Goal: Task Accomplishment & Management: Manage account settings

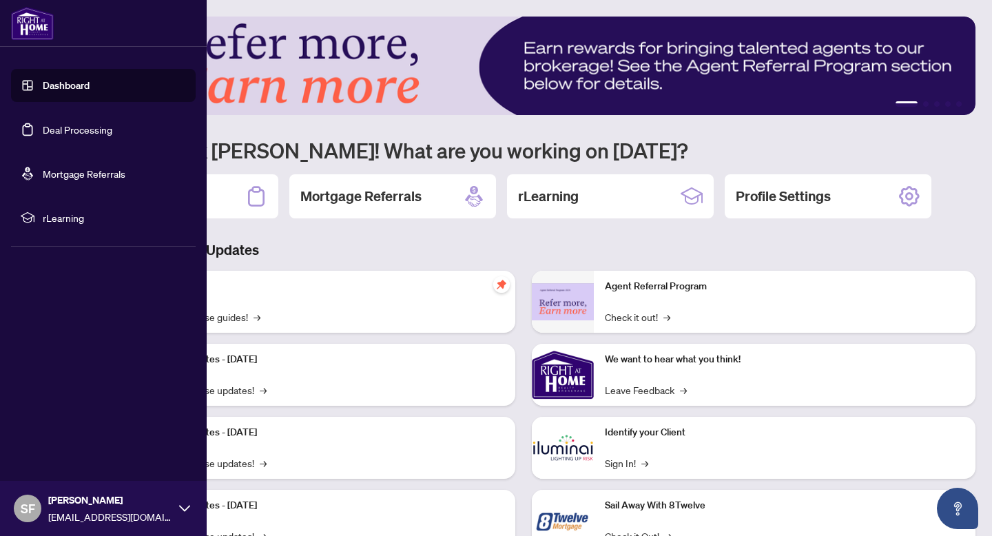
click at [43, 125] on link "Deal Processing" at bounding box center [78, 129] width 70 height 12
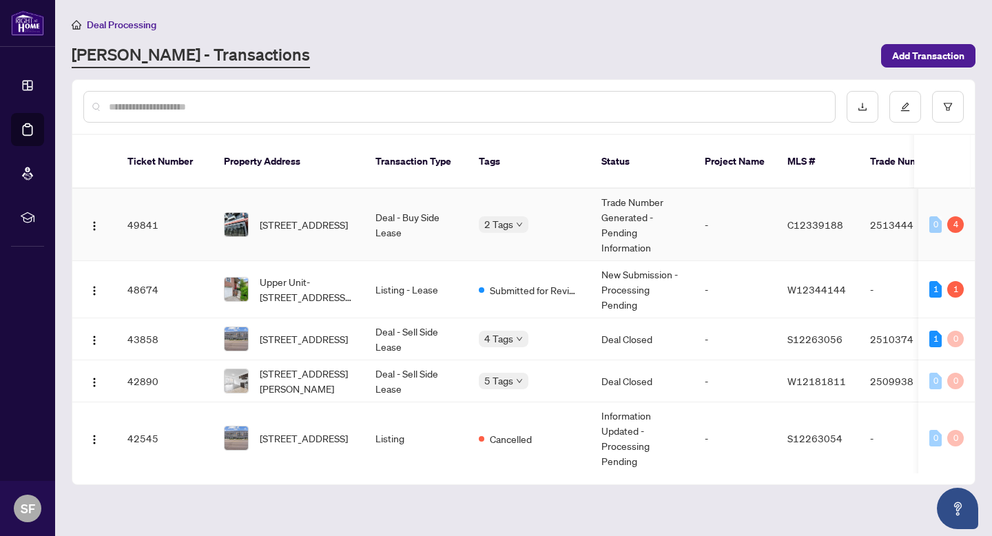
click at [340, 244] on td "[STREET_ADDRESS]" at bounding box center [289, 225] width 152 height 72
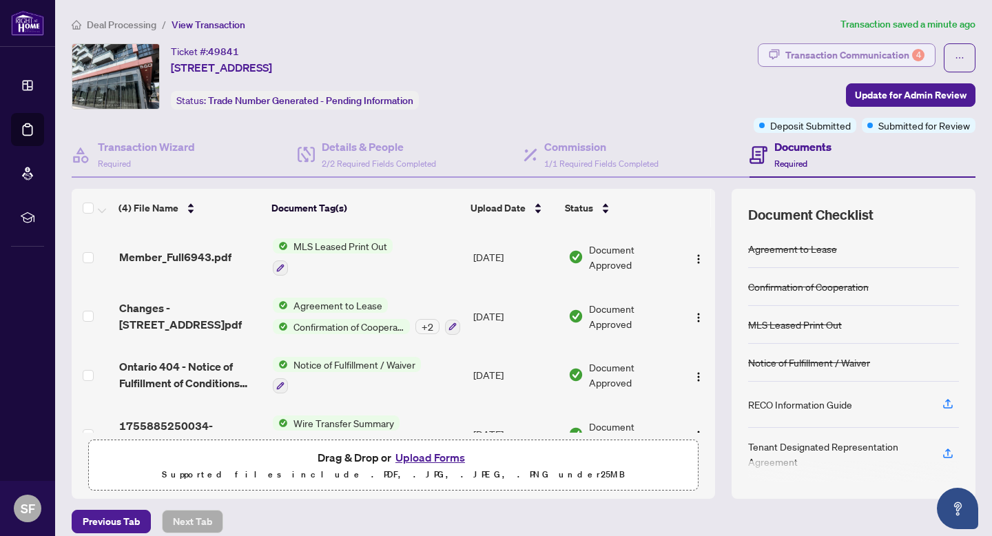
click at [901, 59] on div "Transaction Communication 4" at bounding box center [854, 55] width 139 height 22
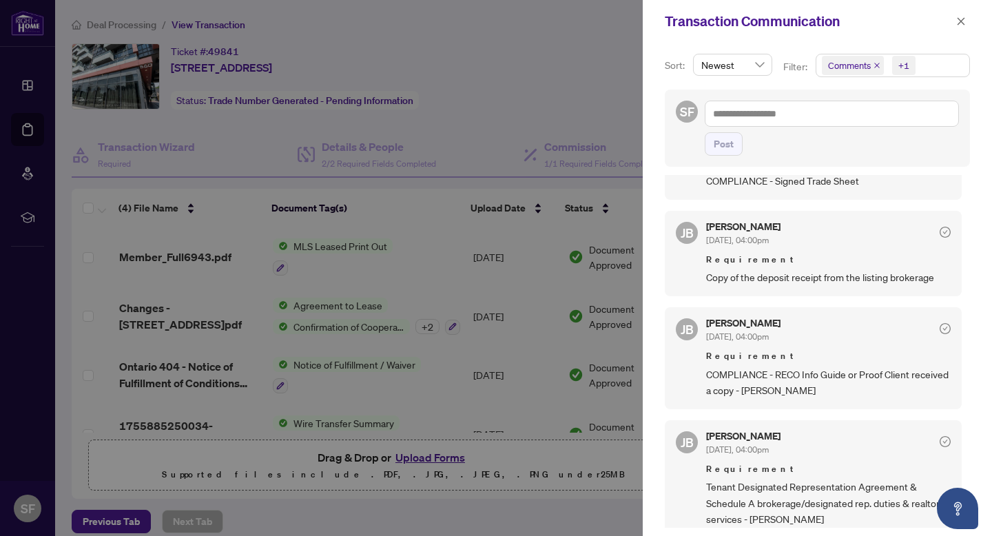
scroll to position [318, 0]
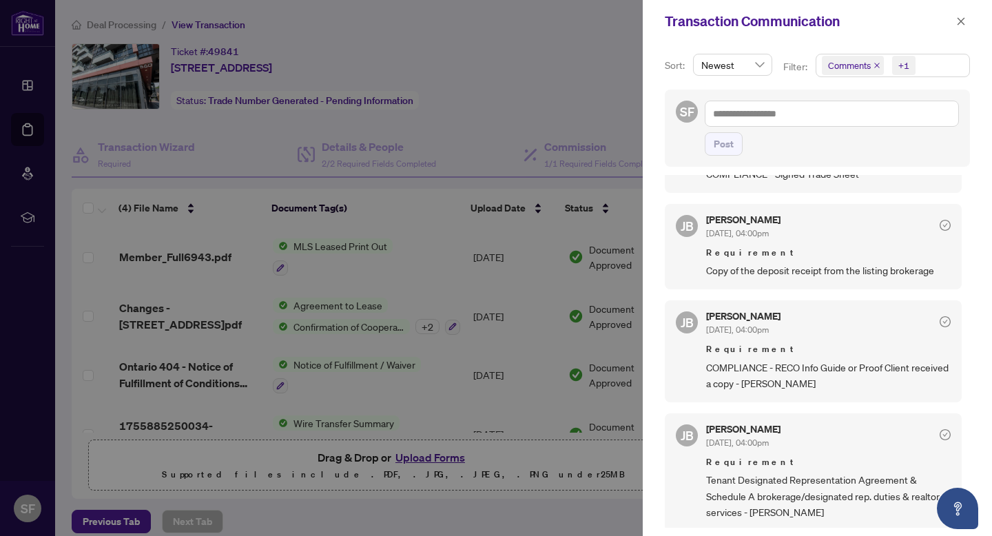
click at [498, 385] on div at bounding box center [496, 268] width 992 height 536
click at [371, 322] on div at bounding box center [496, 268] width 992 height 536
click at [969, 15] on span at bounding box center [961, 21] width 18 height 17
click at [957, 18] on icon "close" at bounding box center [961, 22] width 10 height 10
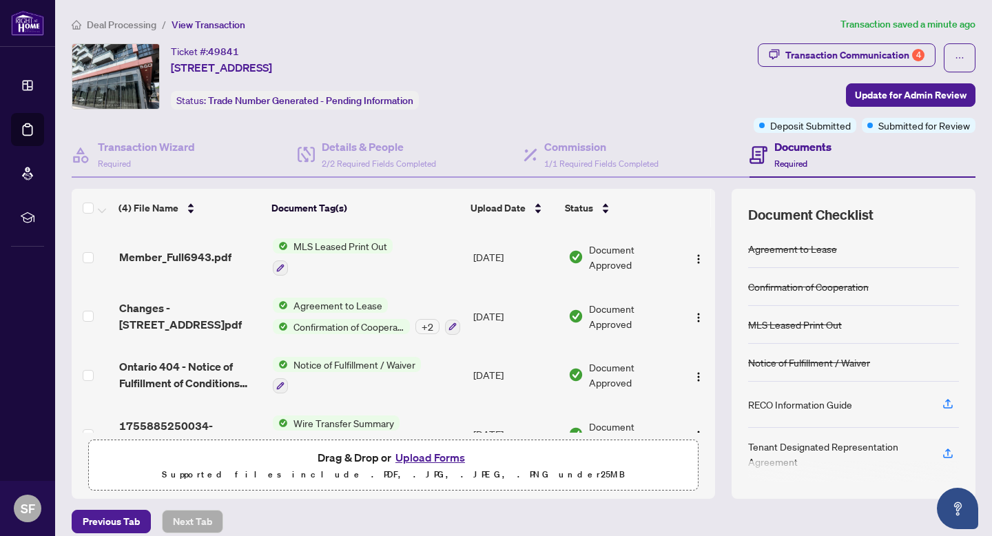
click at [346, 320] on span "Confirmation of Cooperation" at bounding box center [349, 326] width 122 height 15
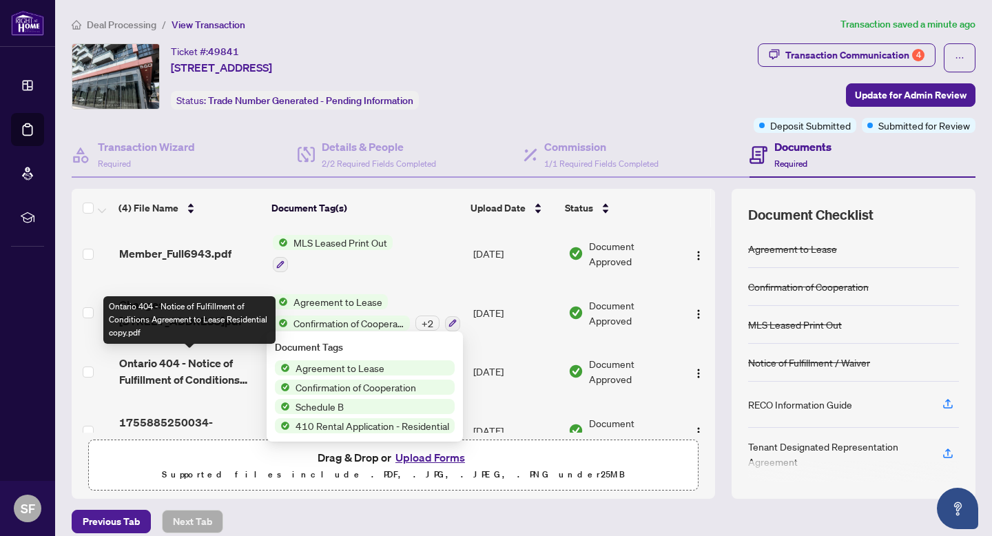
scroll to position [0, 0]
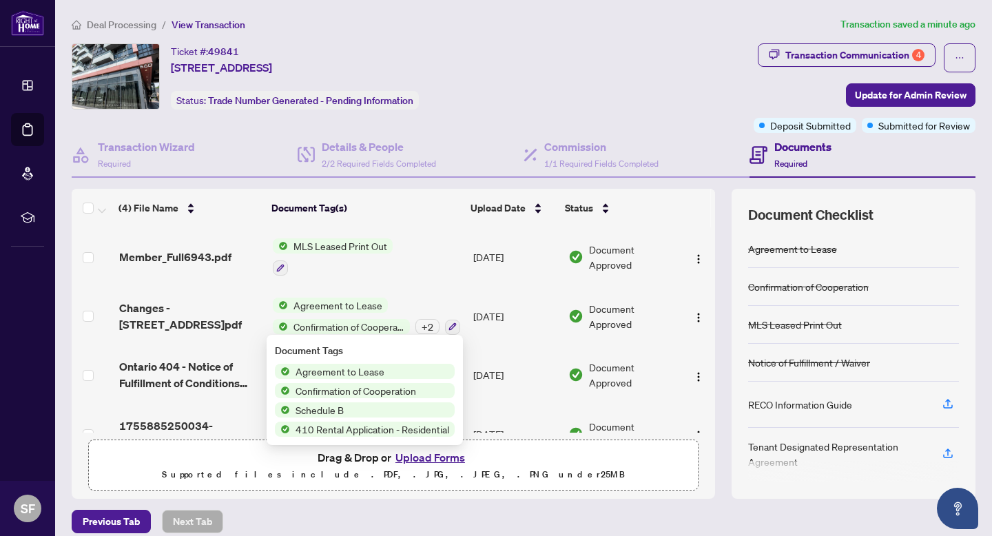
click at [486, 95] on div "Ticket #: 49841 [STREET_ADDRESS] Status: Trade Number Generated - Pending Infor…" at bounding box center [410, 76] width 676 height 66
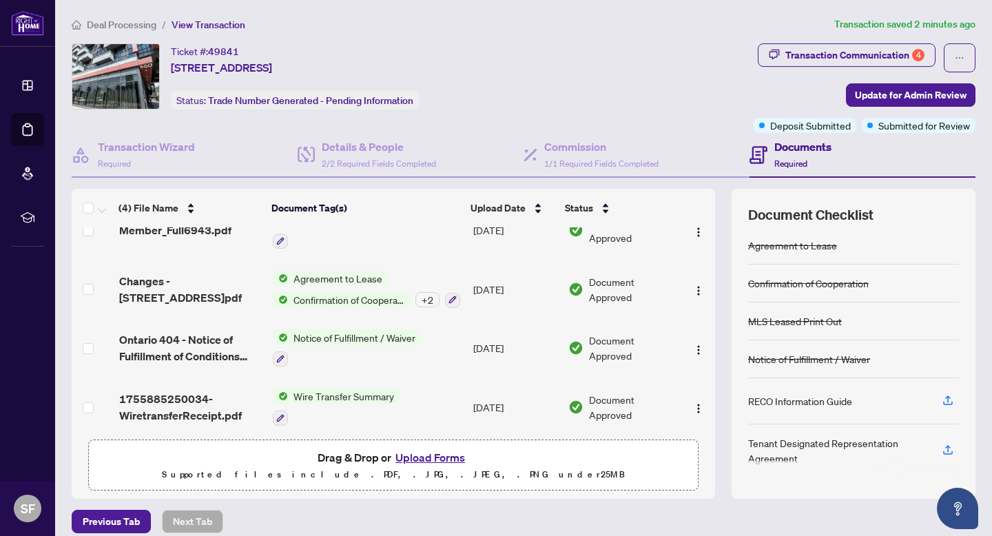
scroll to position [33, 0]
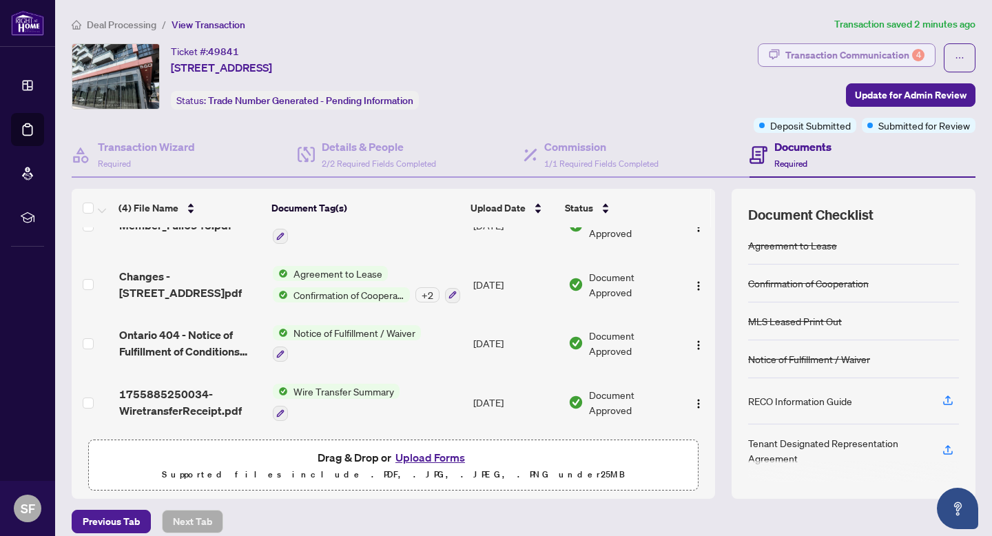
click at [884, 58] on div "Transaction Communication 4" at bounding box center [854, 55] width 139 height 22
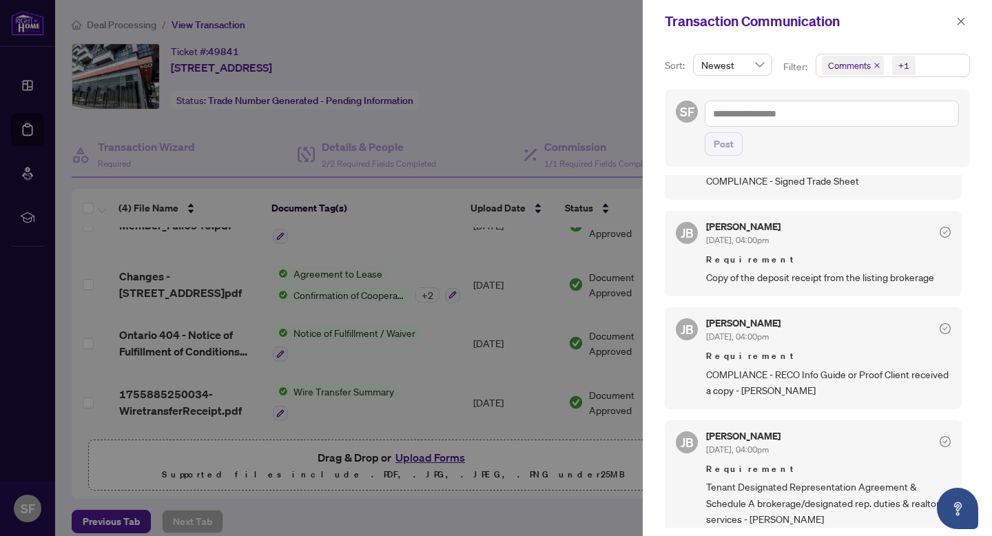
scroll to position [318, 0]
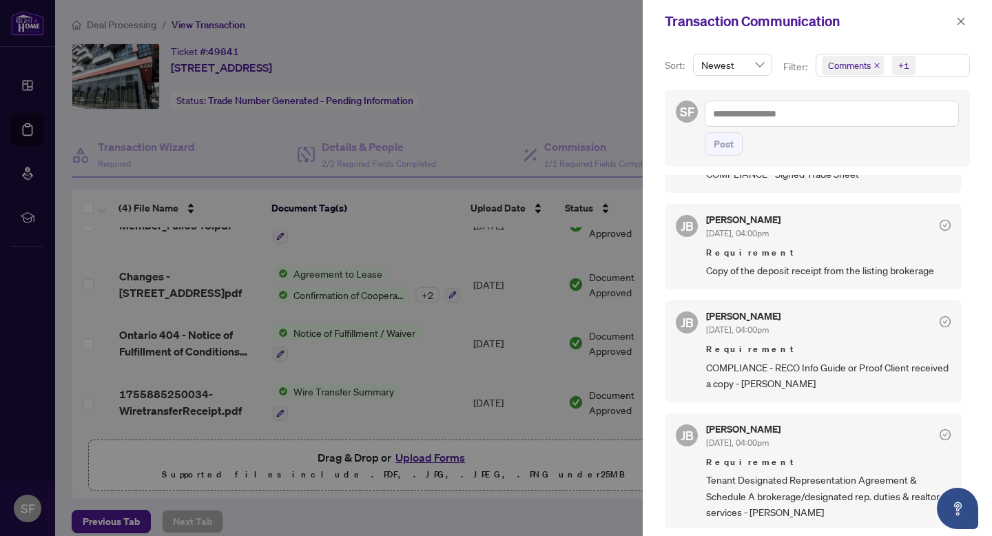
click at [412, 428] on div at bounding box center [496, 268] width 992 height 536
click at [426, 457] on div at bounding box center [496, 268] width 992 height 536
click at [965, 21] on icon "close" at bounding box center [961, 22] width 10 height 10
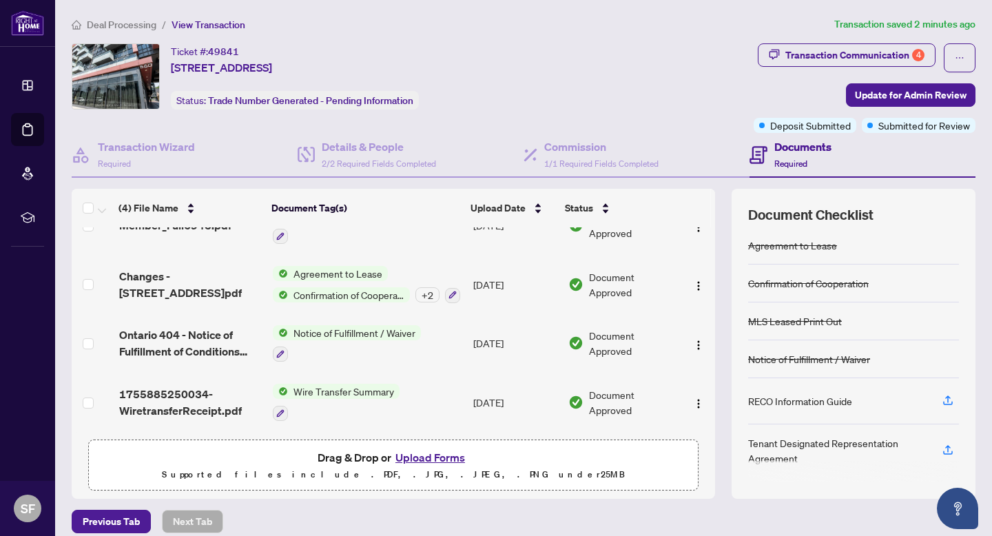
click at [449, 458] on button "Upload Forms" at bounding box center [430, 457] width 78 height 18
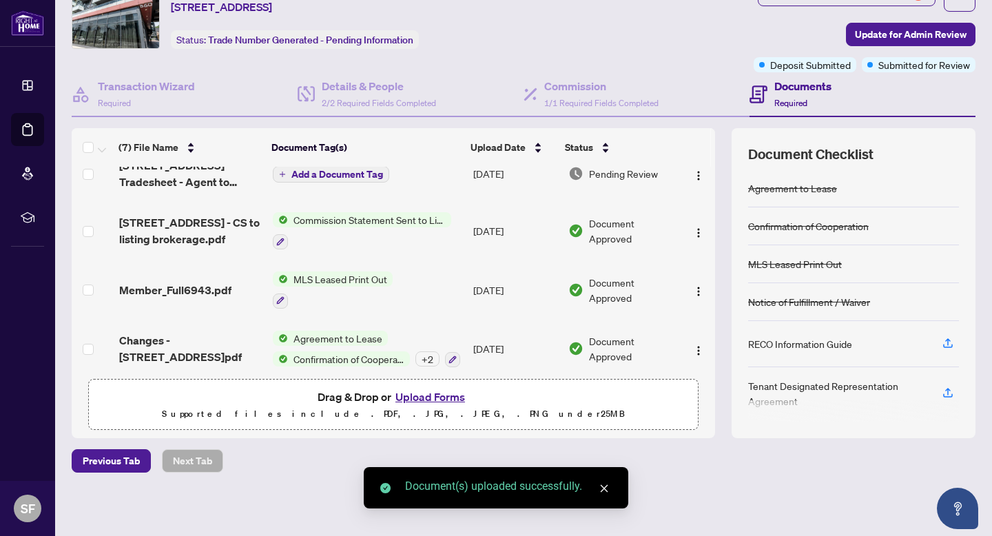
scroll to position [0, 0]
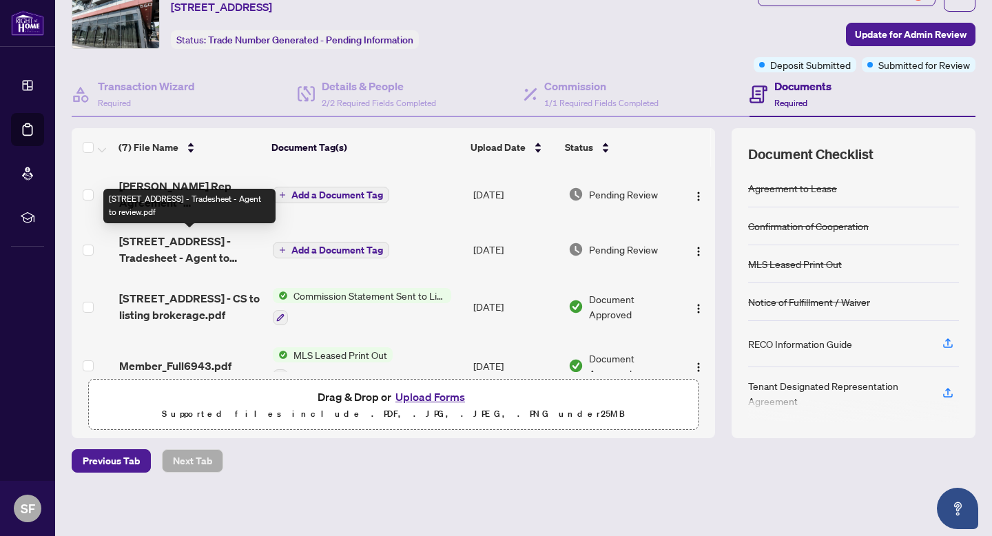
click at [207, 247] on span "[STREET_ADDRESS] - Tradesheet - Agent to review.pdf" at bounding box center [190, 249] width 143 height 33
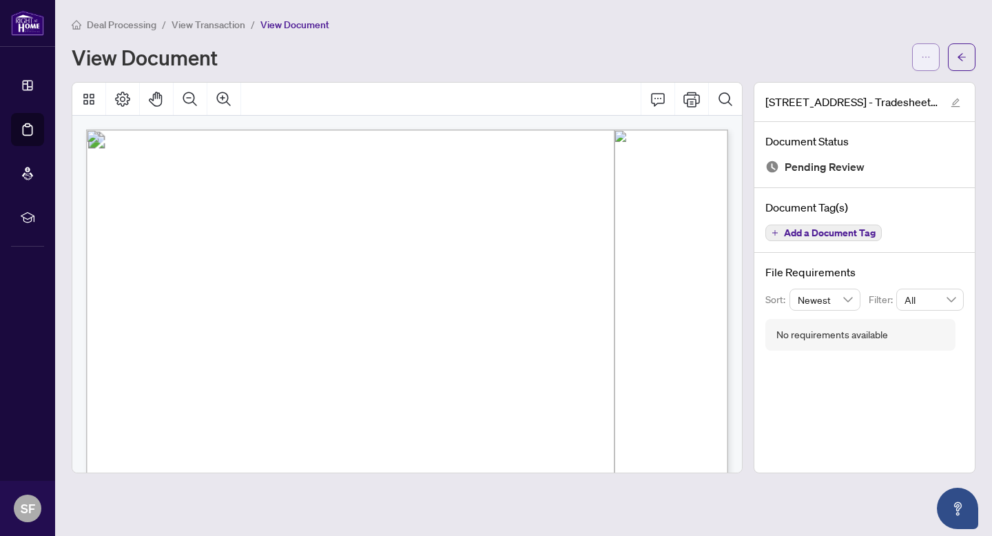
click at [918, 54] on button "button" at bounding box center [926, 57] width 28 height 28
click at [857, 86] on span "Download" at bounding box center [876, 86] width 105 height 15
click at [971, 60] on button "button" at bounding box center [962, 57] width 28 height 28
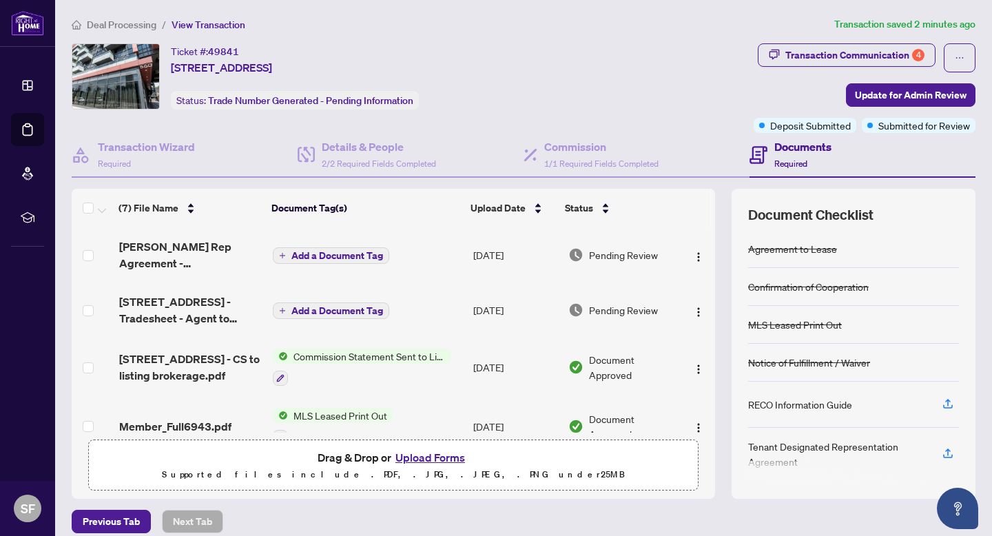
click at [433, 455] on button "Upload Forms" at bounding box center [430, 457] width 78 height 18
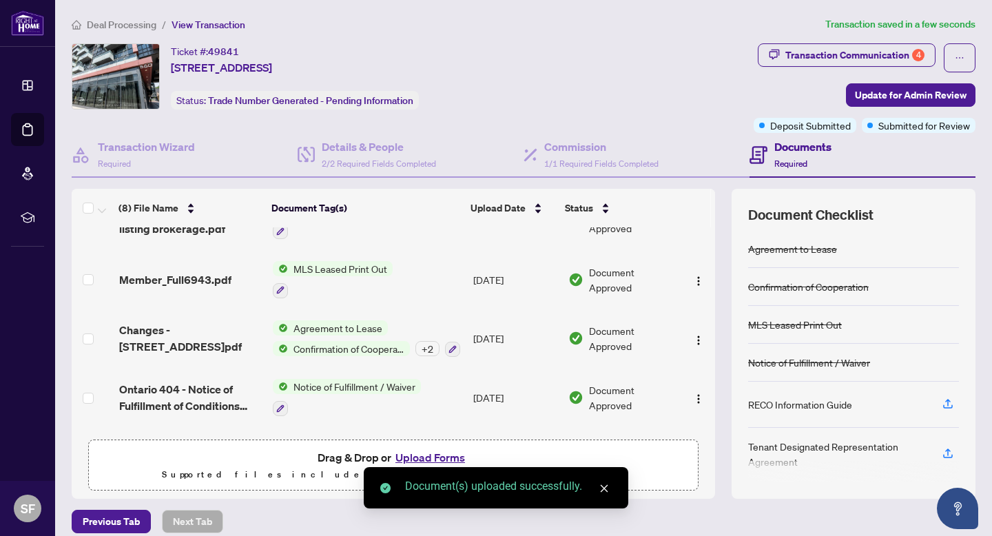
scroll to position [257, 0]
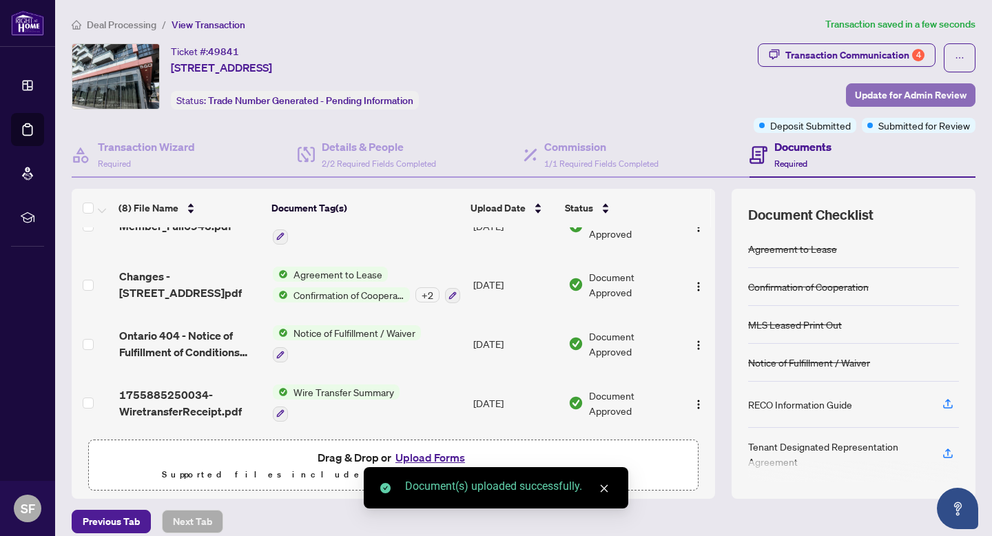
click at [913, 92] on span "Update for Admin Review" at bounding box center [911, 95] width 112 height 22
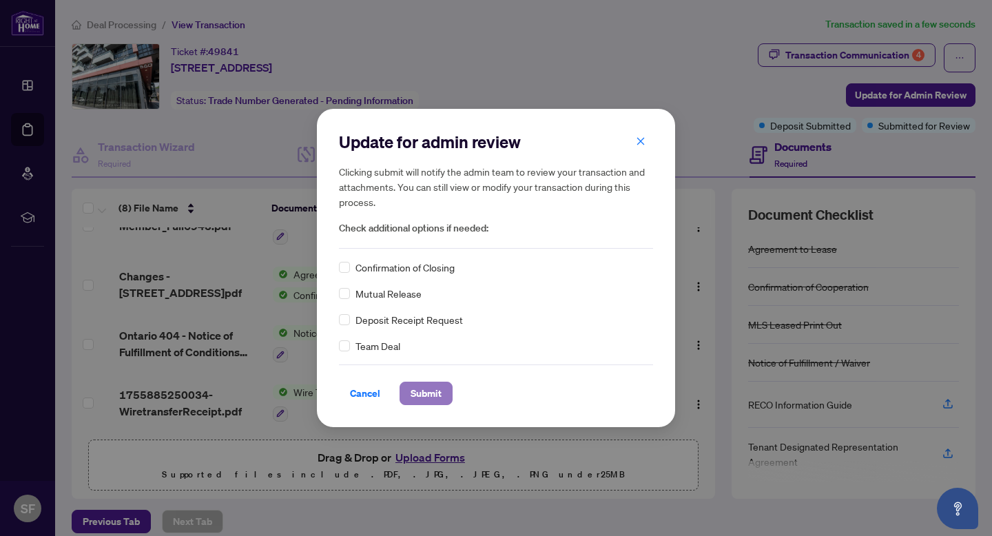
click at [426, 393] on span "Submit" at bounding box center [426, 393] width 31 height 22
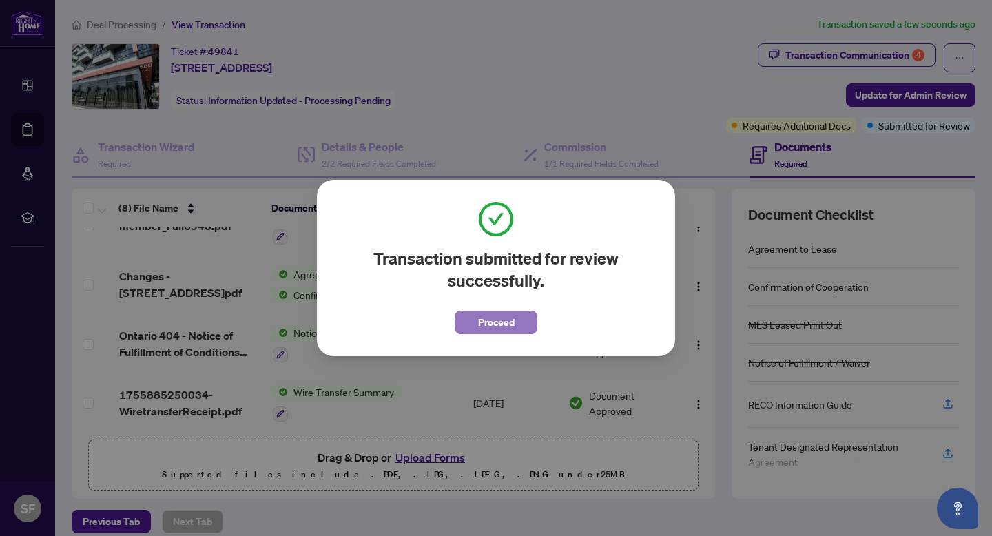
click at [489, 326] on span "Proceed" at bounding box center [496, 322] width 37 height 22
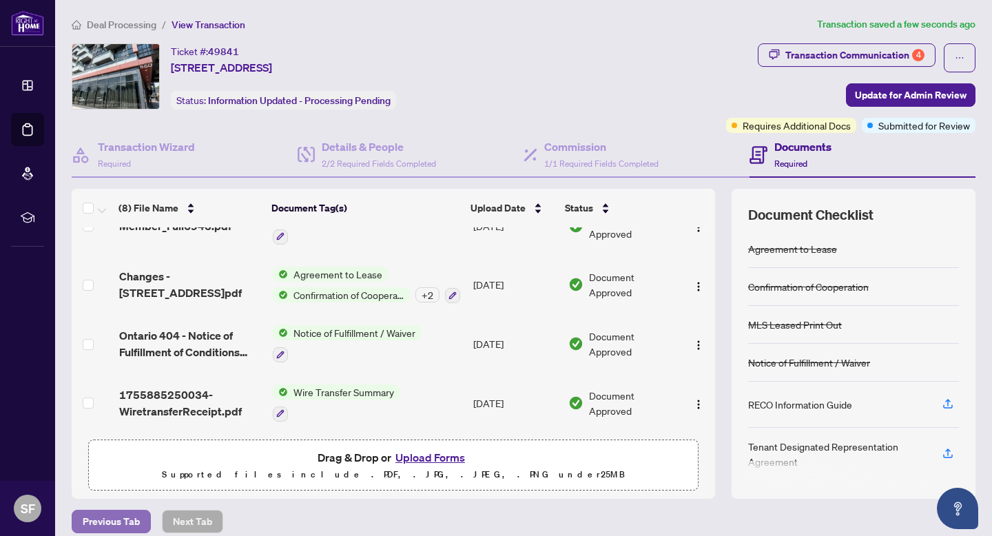
click at [110, 517] on span "Previous Tab" at bounding box center [111, 521] width 57 height 22
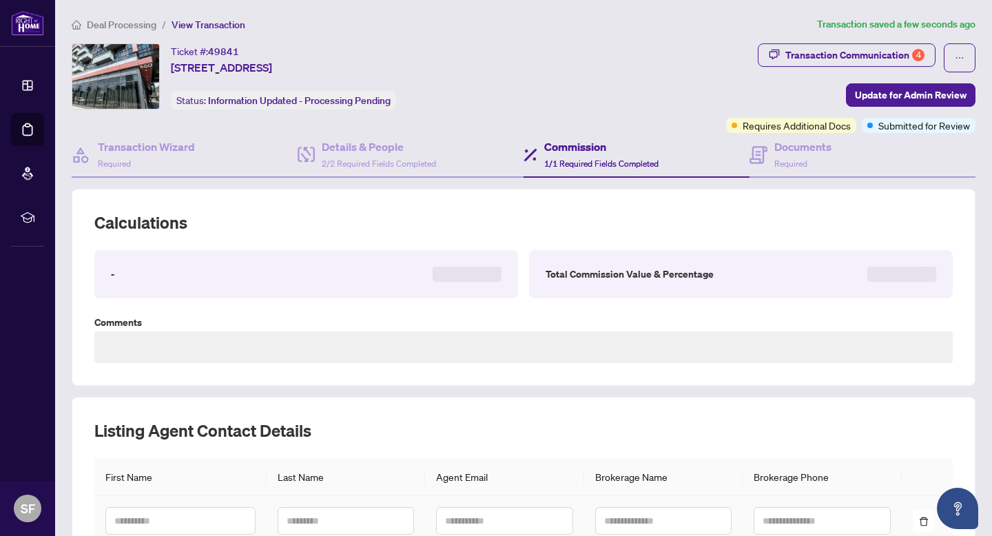
type textarea "**********"
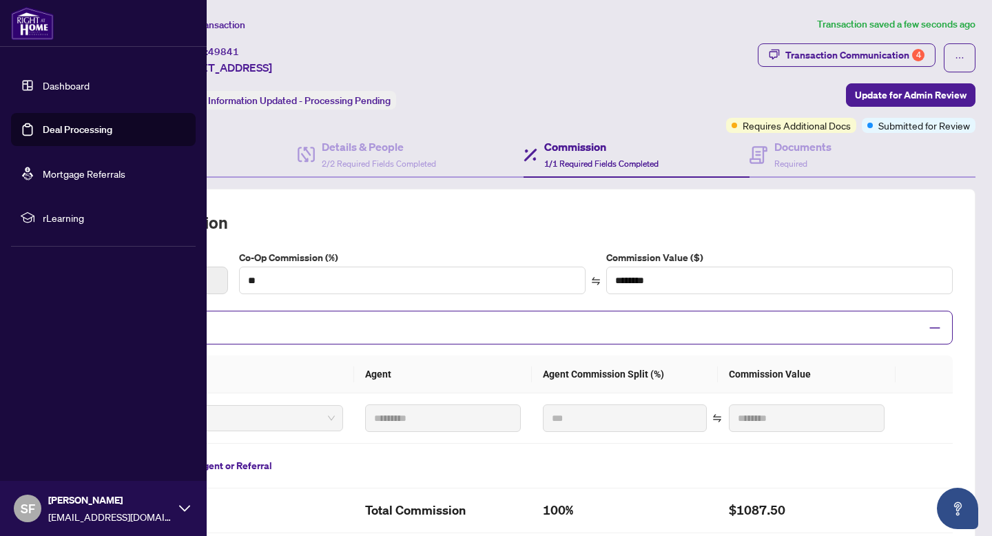
click at [79, 133] on link "Deal Processing" at bounding box center [78, 129] width 70 height 12
